Goal: Transaction & Acquisition: Register for event/course

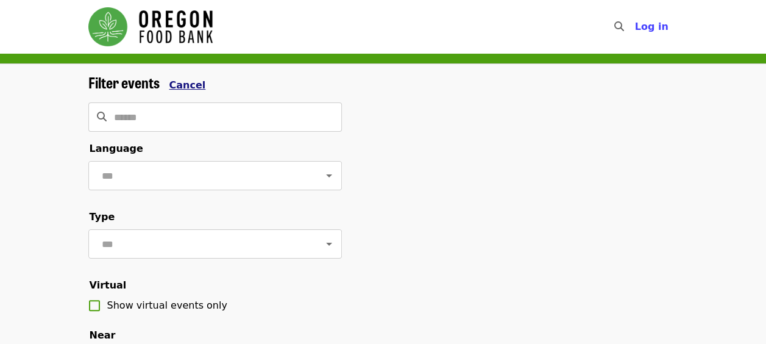
click at [174, 84] on span "Cancel" at bounding box center [187, 85] width 37 height 12
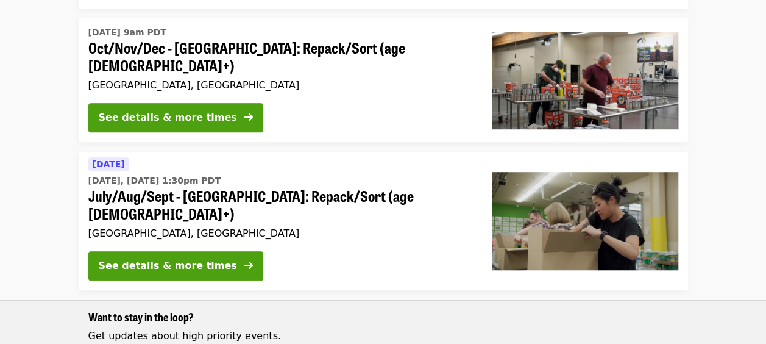
scroll to position [305, 0]
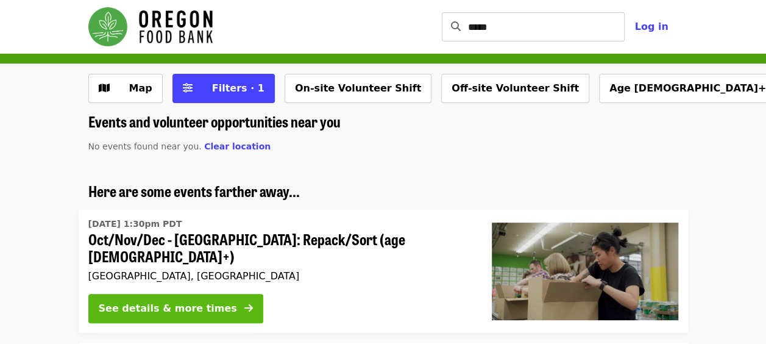
click at [163, 294] on button "See details & more times" at bounding box center [175, 308] width 175 height 29
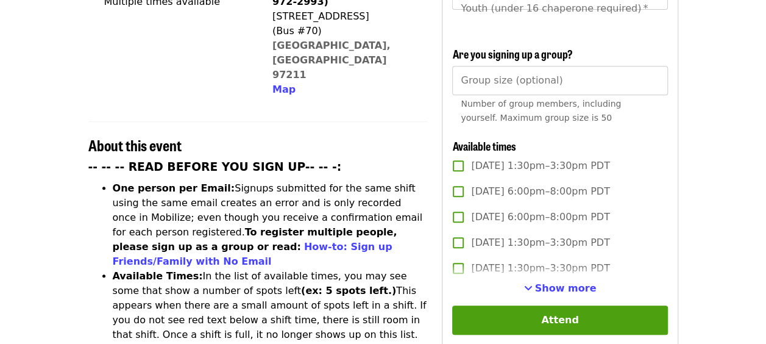
scroll to position [366, 0]
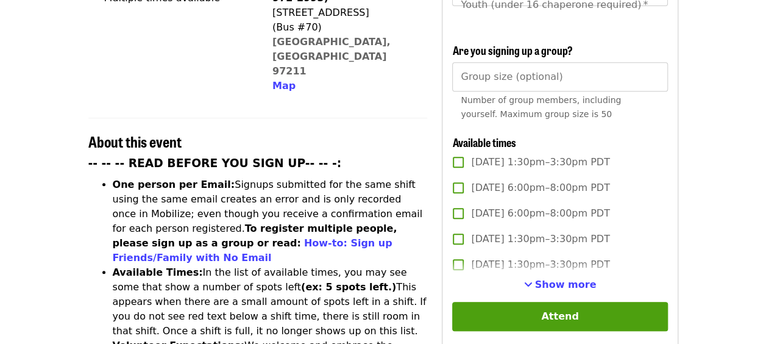
click at [533, 285] on span "See more timeslots" at bounding box center [528, 284] width 9 height 10
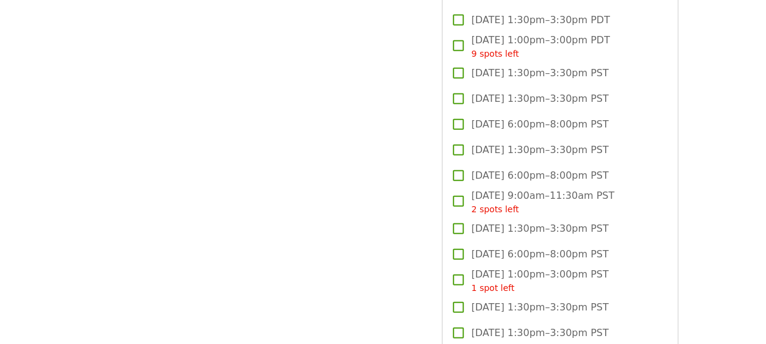
scroll to position [1524, 0]
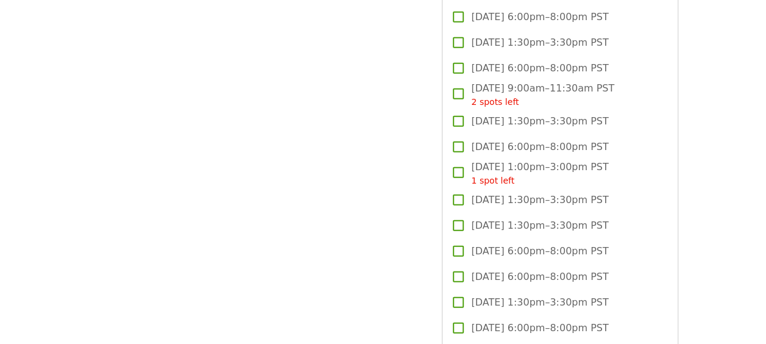
click at [480, 271] on span "[DATE] 6:00pm–8:00pm PST" at bounding box center [539, 276] width 137 height 15
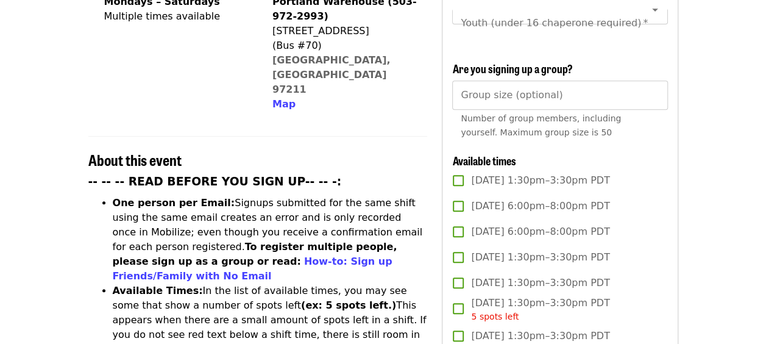
scroll to position [226, 0]
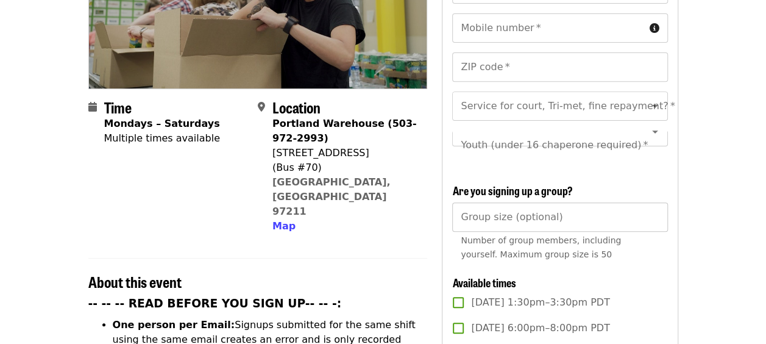
click at [591, 219] on input "Group size (optional)" at bounding box center [559, 216] width 215 height 29
